Goal: Information Seeking & Learning: Understand process/instructions

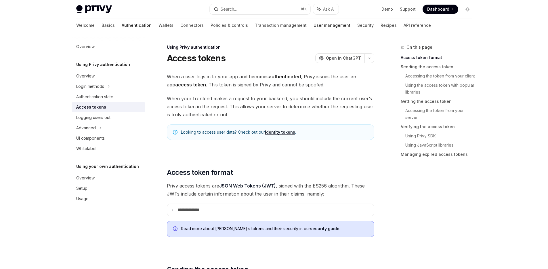
click at [314, 25] on link "User management" at bounding box center [332, 25] width 37 height 14
type textarea "*"
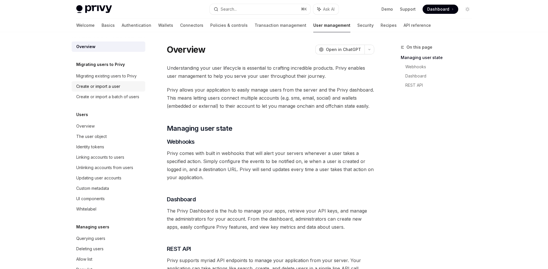
click at [107, 85] on div "Create or import a user" at bounding box center [98, 86] width 44 height 7
